Goal: Navigation & Orientation: Find specific page/section

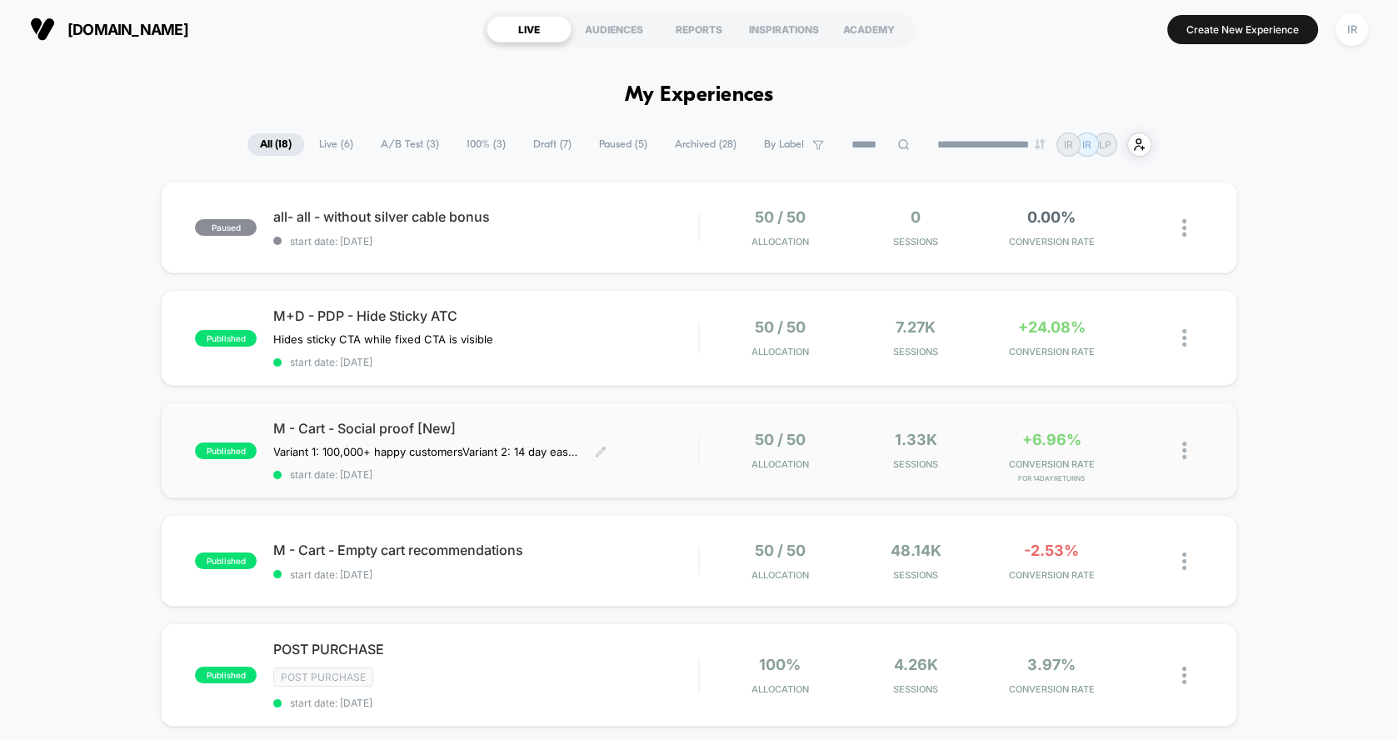
click at [683, 468] on span "start date: [DATE]" at bounding box center [485, 474] width 425 height 12
click at [709, 370] on div "published M+D - PDP - Hide Sticky ATC Hides sticky CTA while fixed CTA is visib…" at bounding box center [699, 338] width 1077 height 96
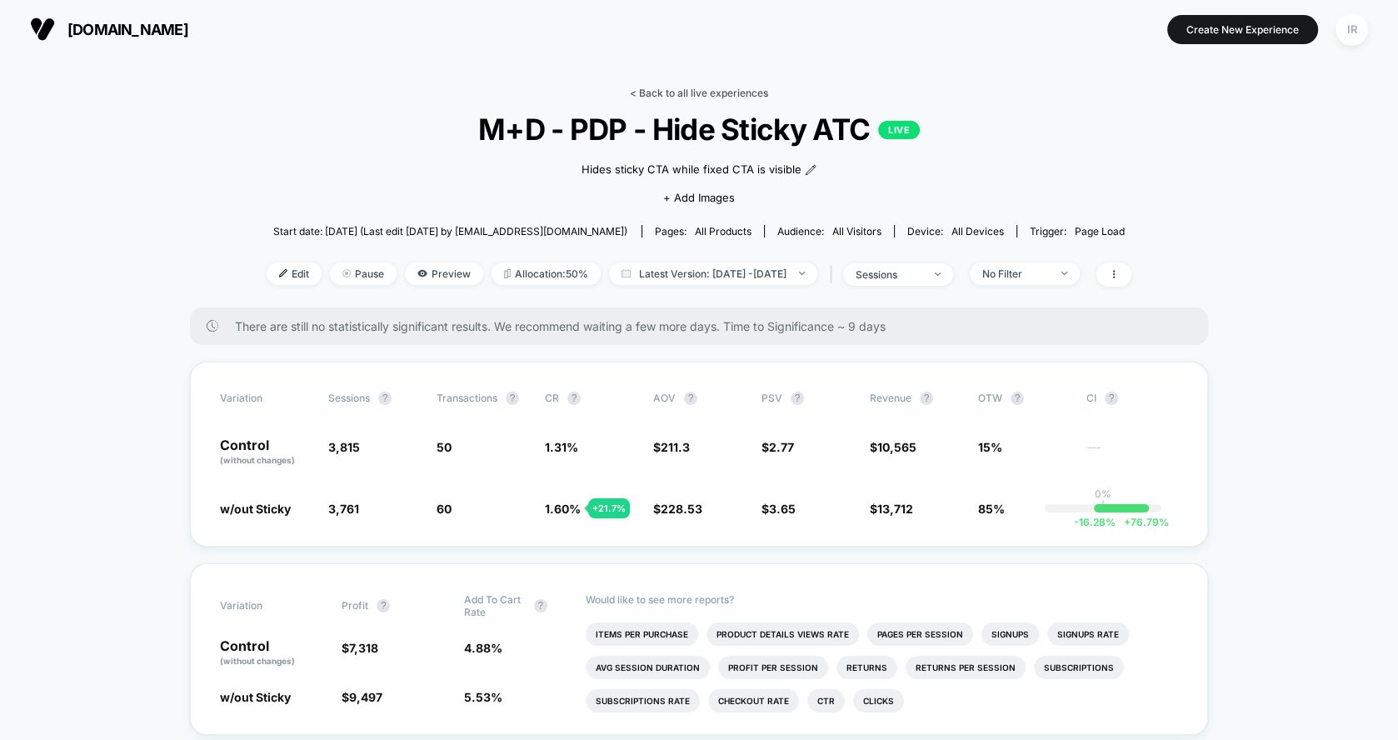
click at [691, 87] on link "< Back to all live experiences" at bounding box center [699, 93] width 138 height 12
